Goal: Task Accomplishment & Management: Use online tool/utility

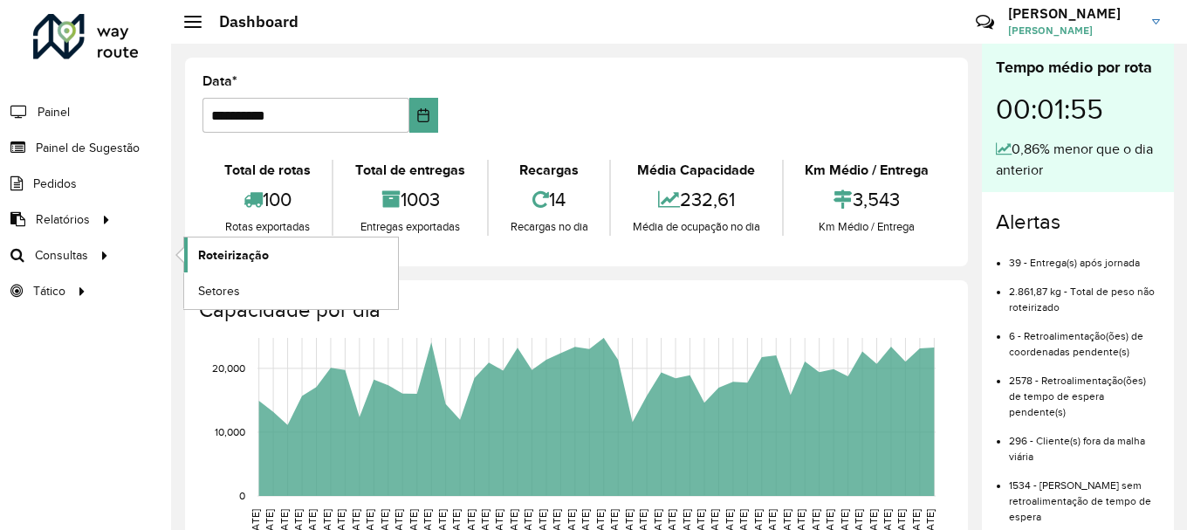
click at [201, 251] on span "Roteirização" at bounding box center [233, 255] width 71 height 18
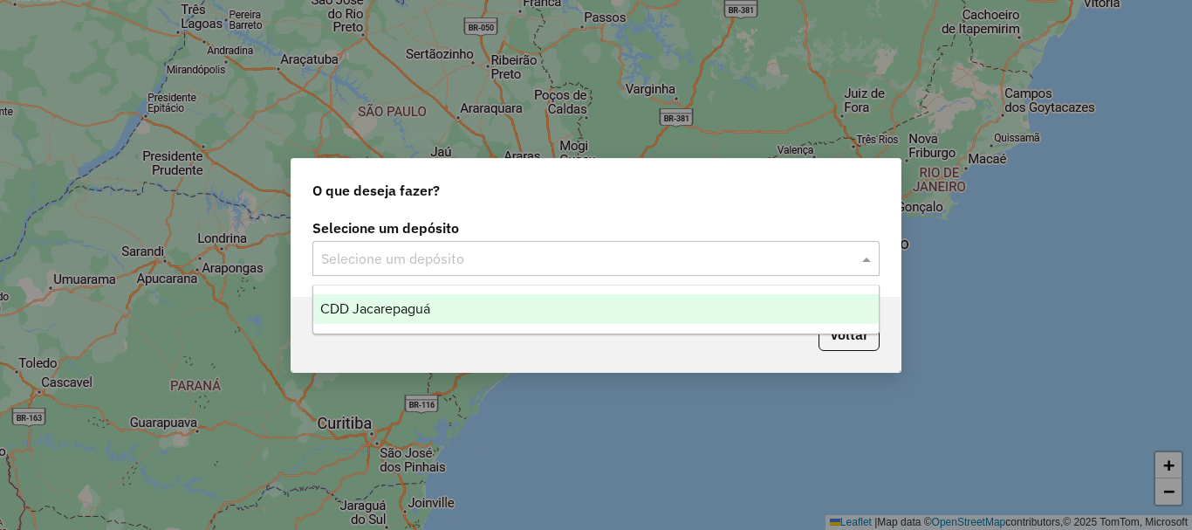
click at [576, 264] on input "text" at bounding box center [578, 259] width 515 height 21
click at [479, 298] on div "CDD Jacarepaguá" at bounding box center [595, 309] width 565 height 30
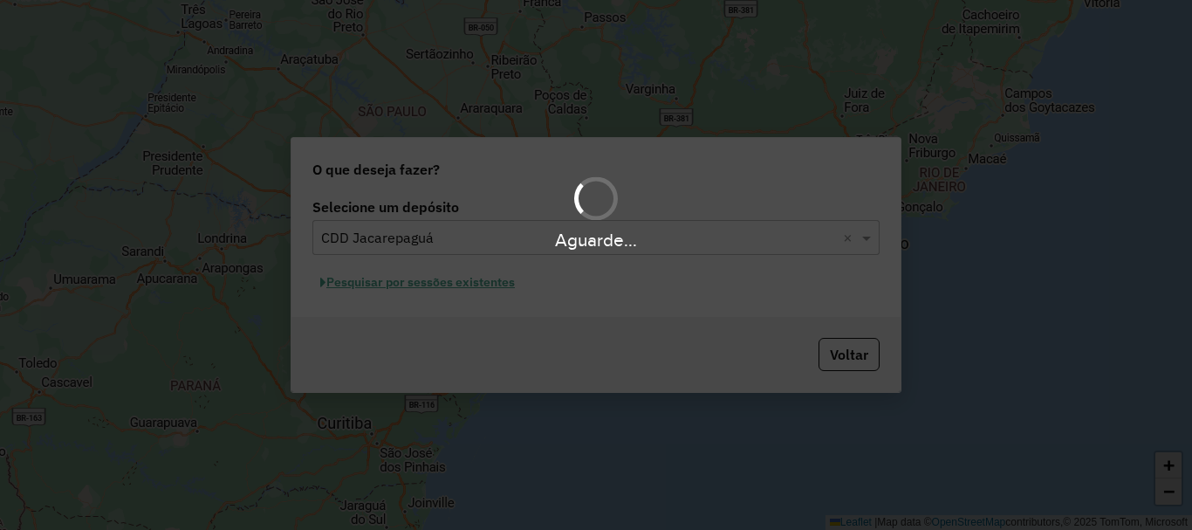
click at [476, 290] on div "Aguarde..." at bounding box center [596, 265] width 1192 height 530
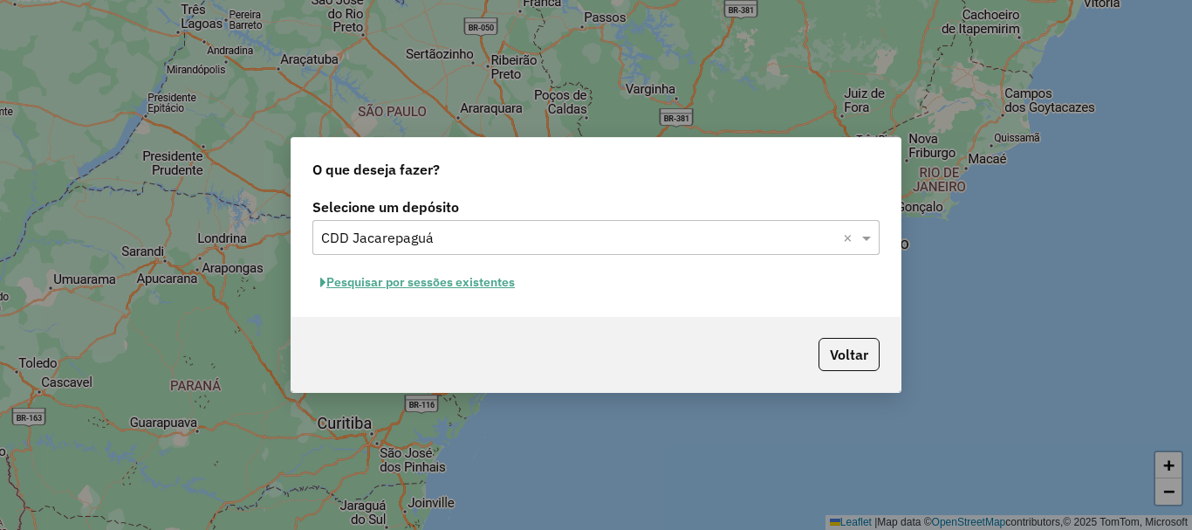
click at [460, 282] on button "Pesquisar por sessões existentes" at bounding box center [417, 282] width 210 height 27
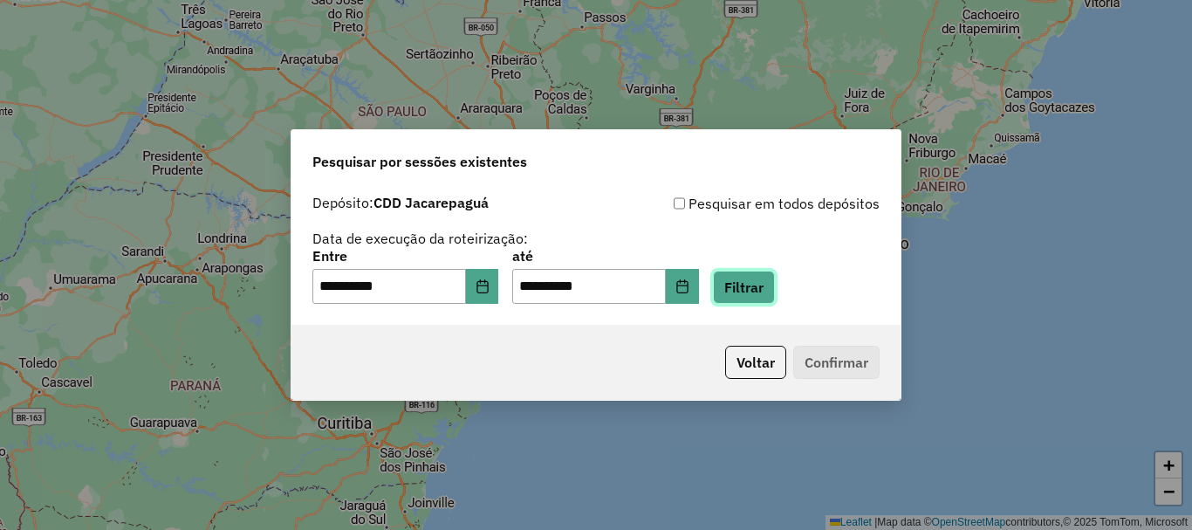
click at [775, 289] on button "Filtrar" at bounding box center [744, 286] width 62 height 33
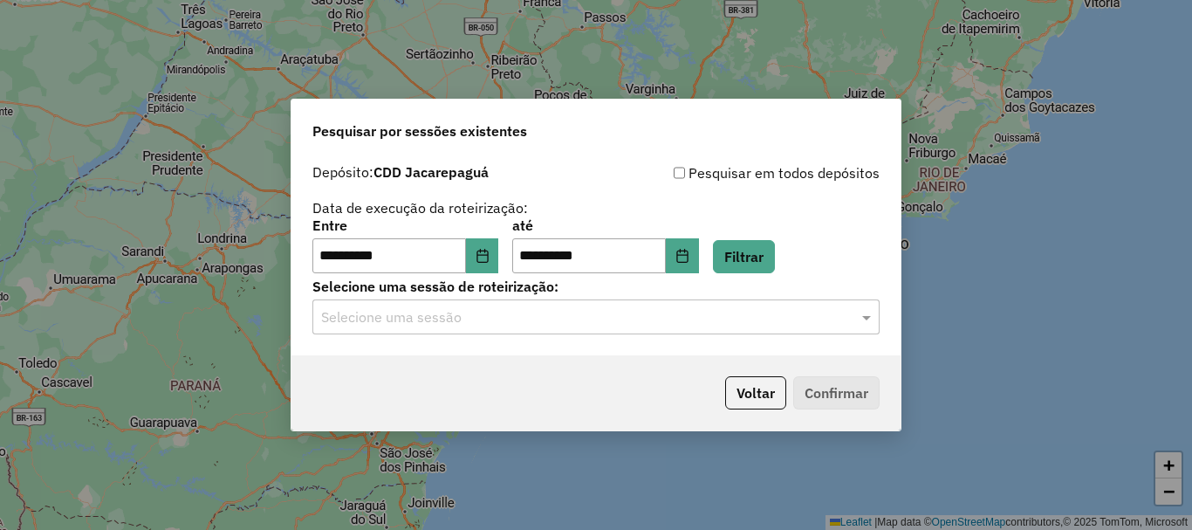
click at [662, 339] on div "**********" at bounding box center [595, 255] width 609 height 200
click at [561, 319] on input "text" at bounding box center [578, 317] width 515 height 21
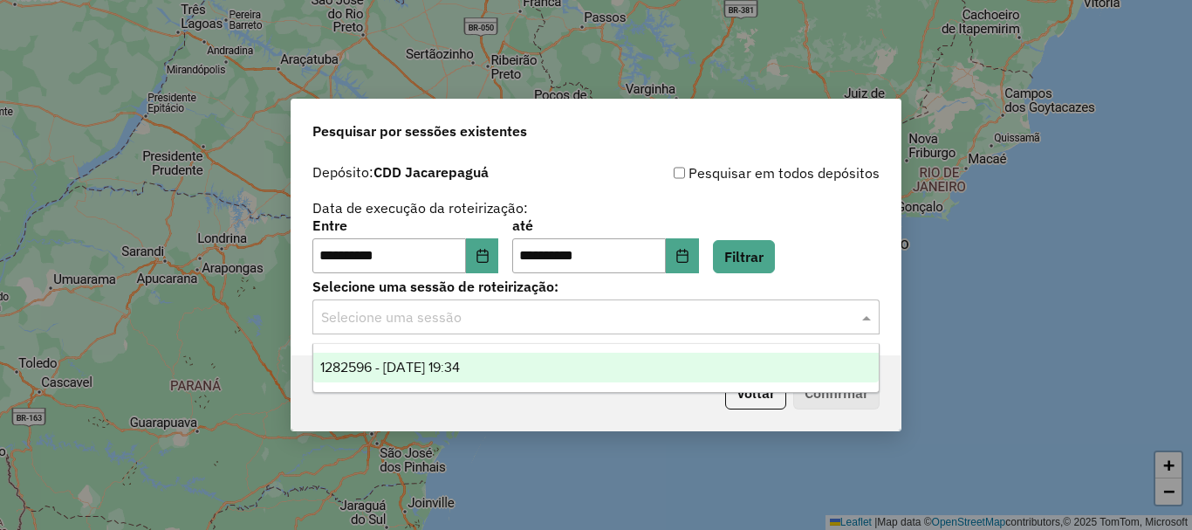
click at [460, 366] on span "1282596 - 25/09/2025 19:34" at bounding box center [390, 366] width 140 height 15
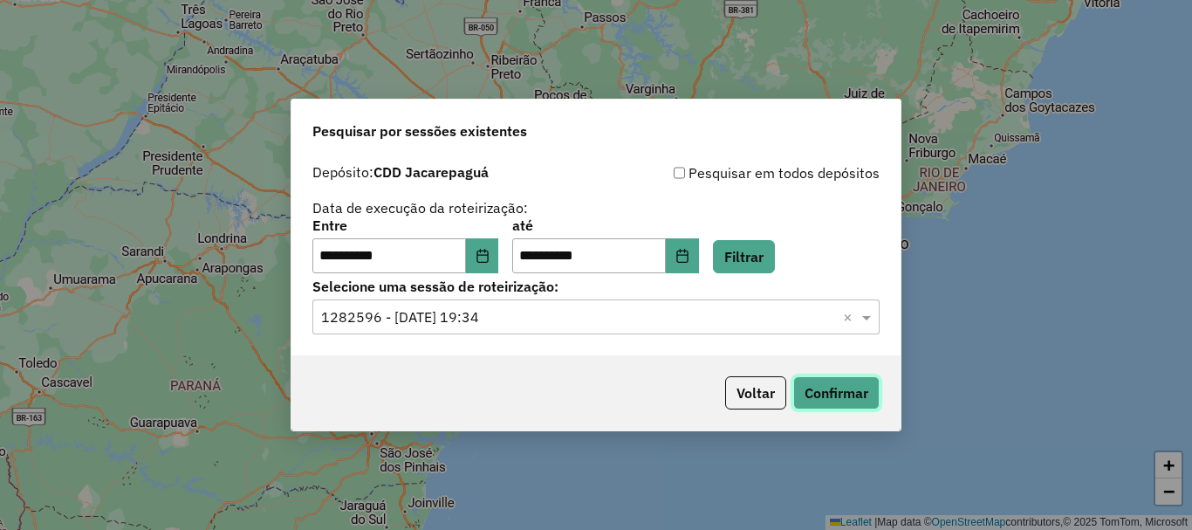
click at [873, 401] on button "Confirmar" at bounding box center [836, 392] width 86 height 33
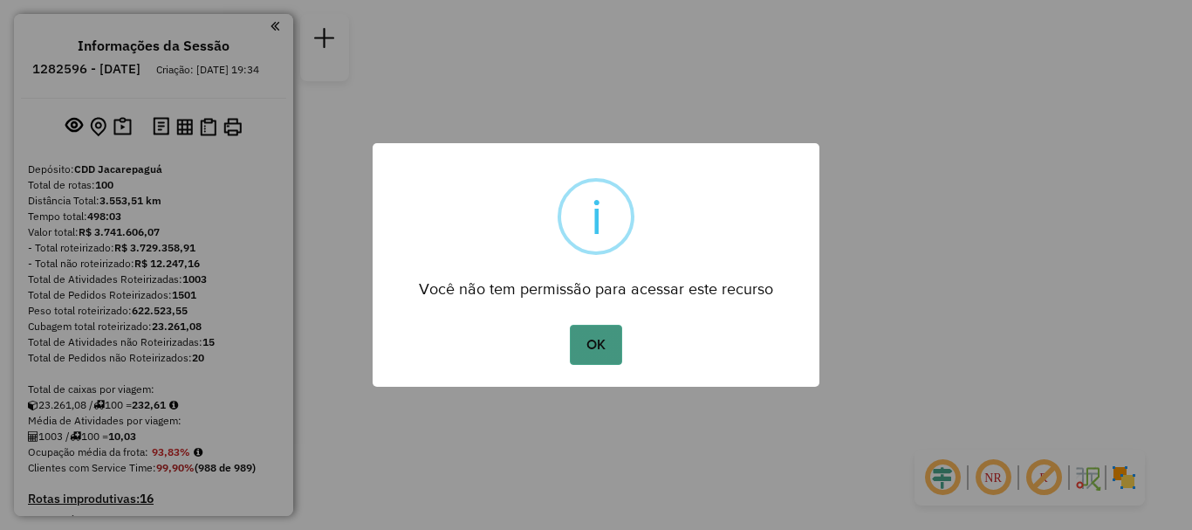
click at [597, 329] on button "OK" at bounding box center [595, 345] width 51 height 40
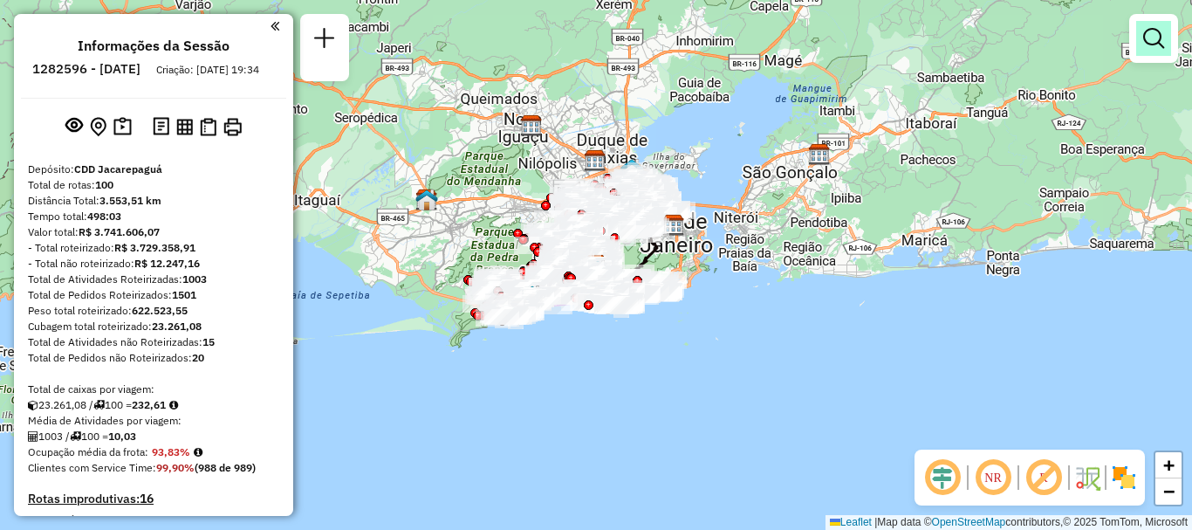
click at [1155, 46] on em at bounding box center [1153, 38] width 21 height 21
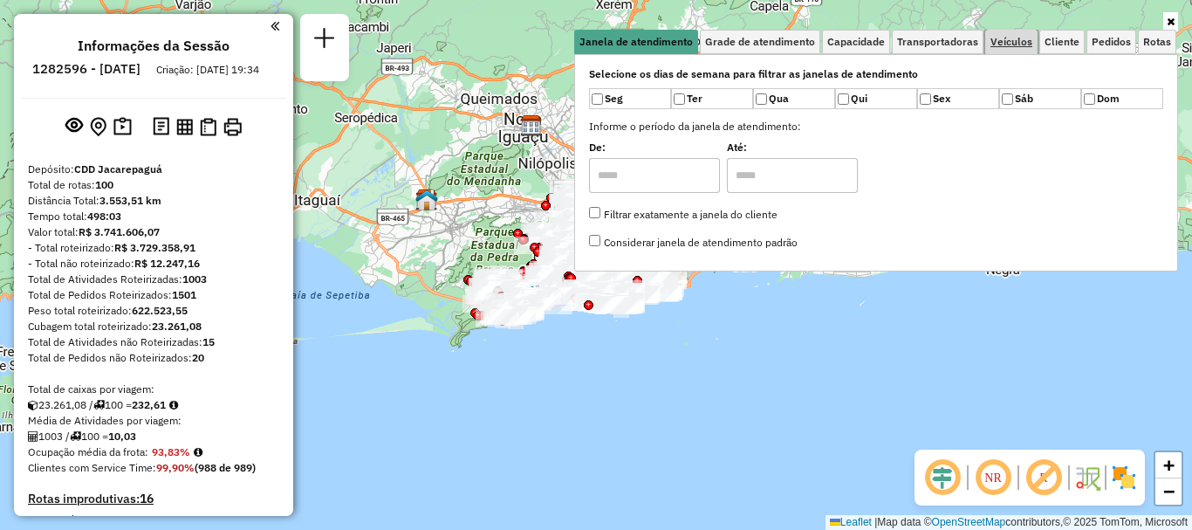
click at [1022, 45] on span "Veículos" at bounding box center [1011, 42] width 42 height 10
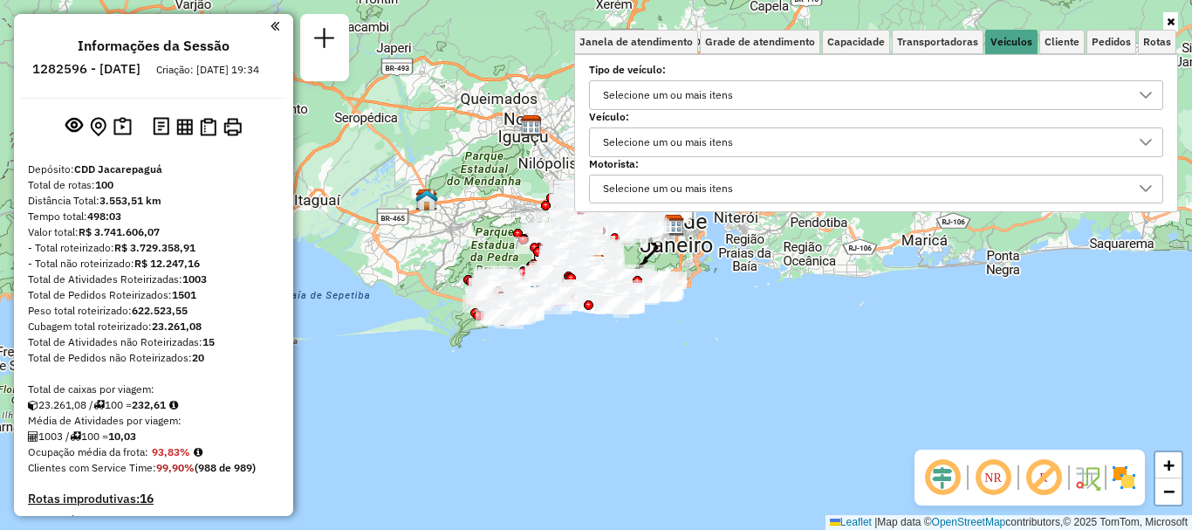
click at [729, 145] on div "Selecione um ou mais itens" at bounding box center [668, 142] width 142 height 28
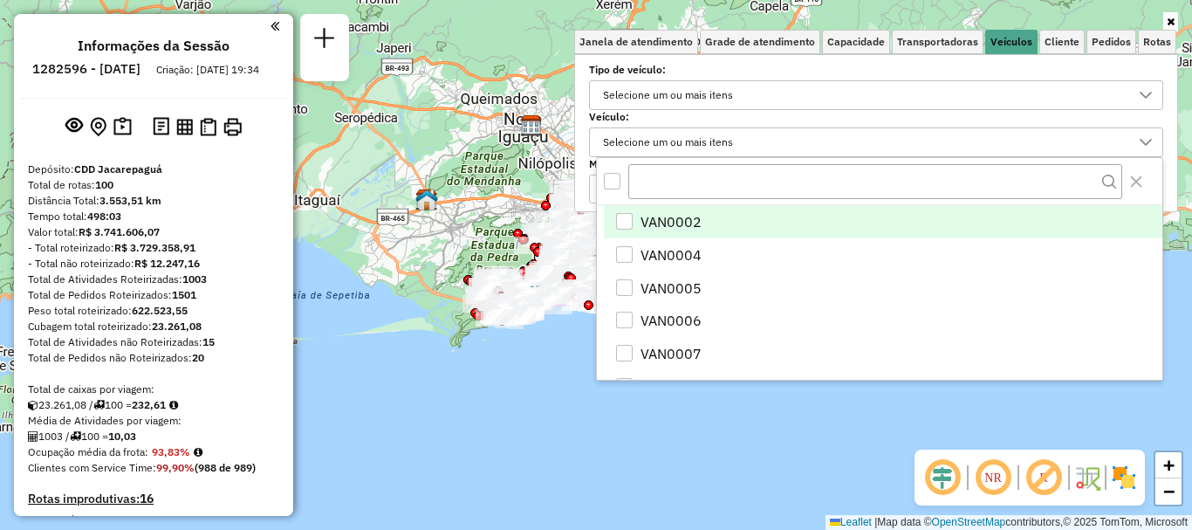
scroll to position [10, 60]
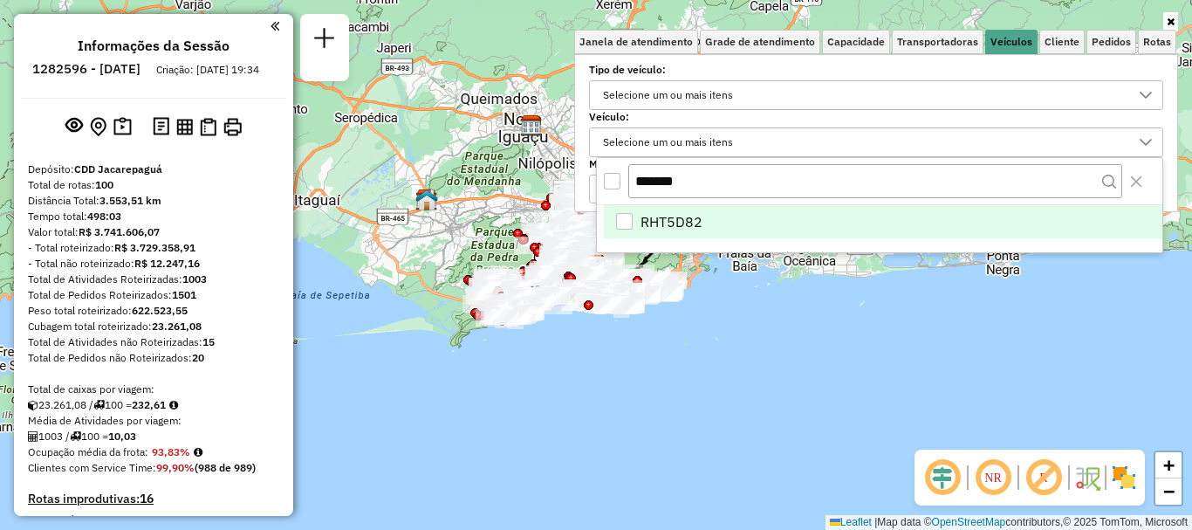
type input "*******"
click at [702, 221] on li "RHT5D82" at bounding box center [883, 221] width 558 height 33
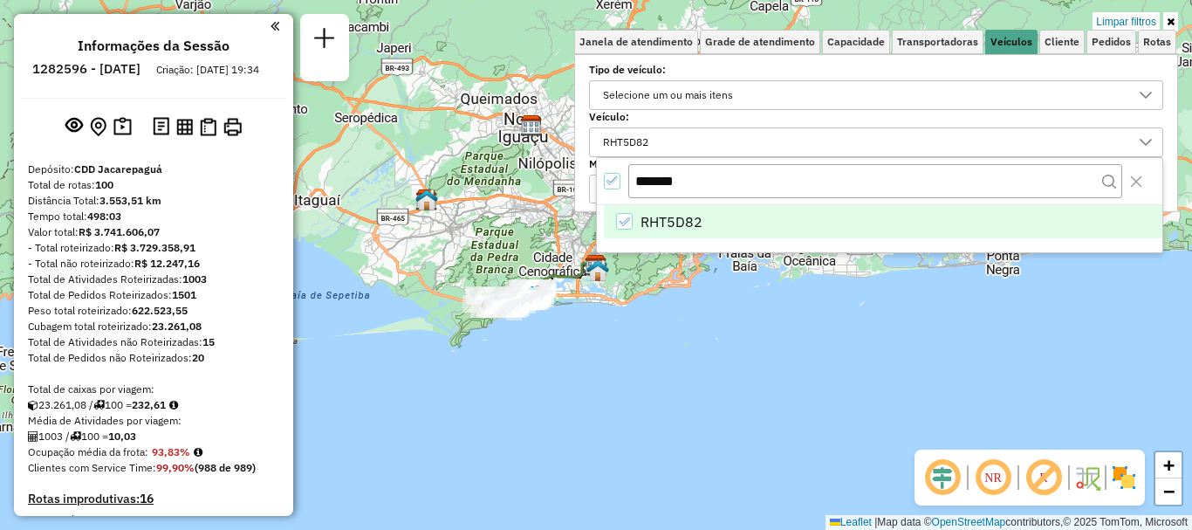
click at [578, 352] on div "Limpar filtros Janela de atendimento Grade de atendimento Capacidade Transporta…" at bounding box center [596, 265] width 1192 height 530
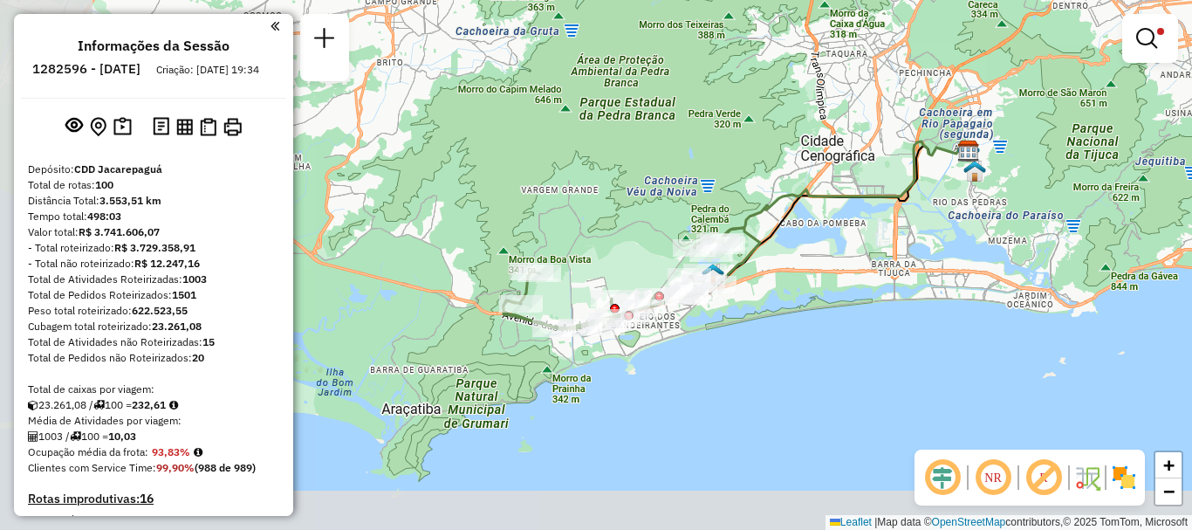
drag, startPoint x: 558, startPoint y: 288, endPoint x: 771, endPoint y: 190, distance: 234.3
click at [771, 190] on div "Limpar filtros Janela de atendimento Grade de atendimento Capacidade Transporta…" at bounding box center [596, 265] width 1192 height 530
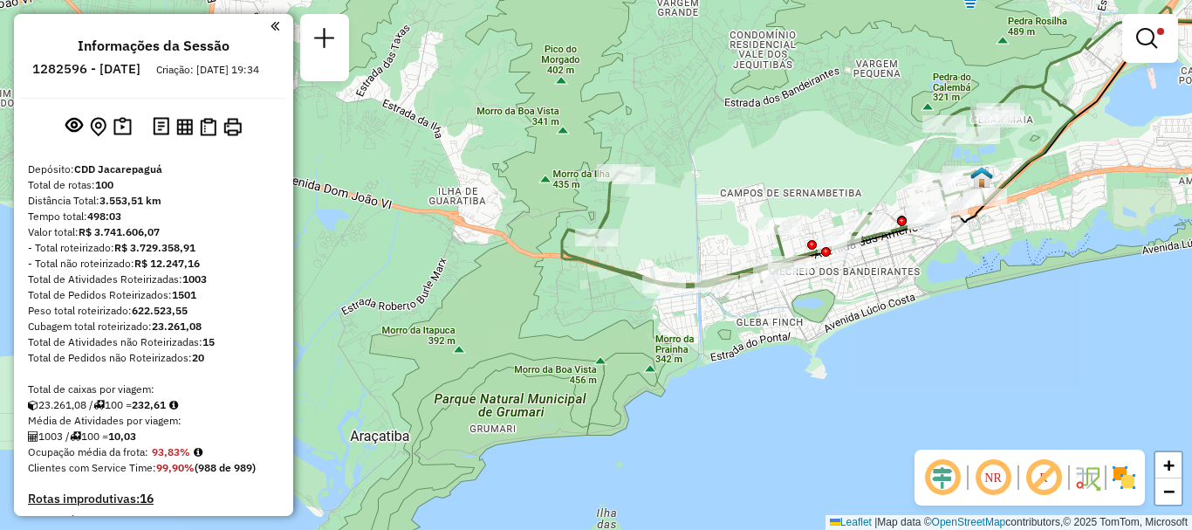
drag, startPoint x: 686, startPoint y: 211, endPoint x: 927, endPoint y: 51, distance: 289.0
click at [927, 51] on div "Limpar filtros Janela de atendimento Grade de atendimento Capacidade Transporta…" at bounding box center [596, 265] width 1192 height 530
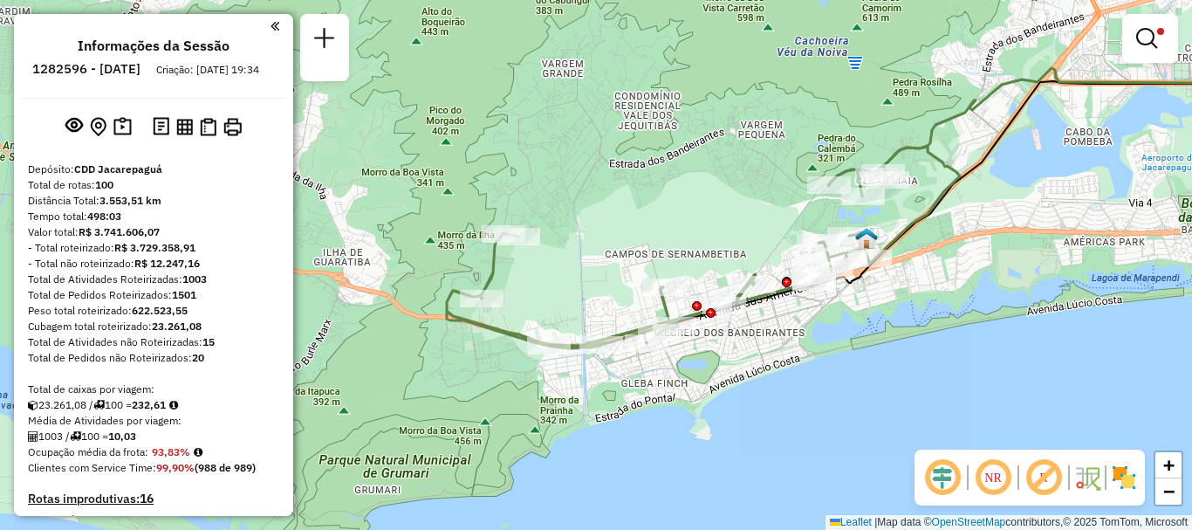
drag, startPoint x: 866, startPoint y: 78, endPoint x: 752, endPoint y: 138, distance: 128.4
click at [752, 138] on div "Limpar filtros Janela de atendimento Grade de atendimento Capacidade Transporta…" at bounding box center [596, 265] width 1192 height 530
click at [641, 496] on div "Limpar filtros Janela de atendimento Grade de atendimento Capacidade Transporta…" at bounding box center [596, 265] width 1192 height 530
